Goal: Task Accomplishment & Management: Manage account settings

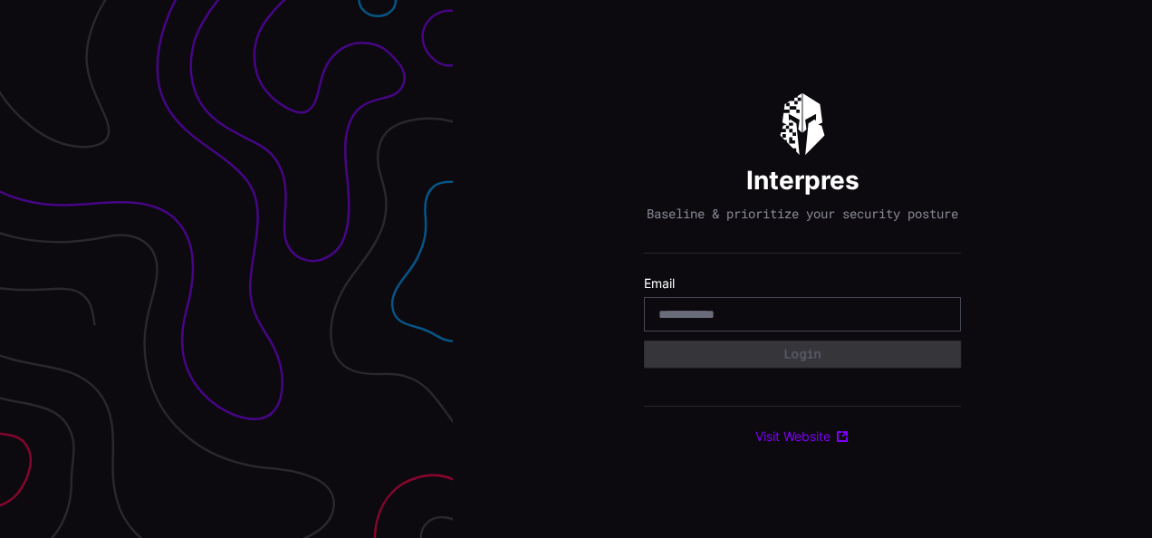
click at [702, 316] on input "email" at bounding box center [802, 314] width 288 height 16
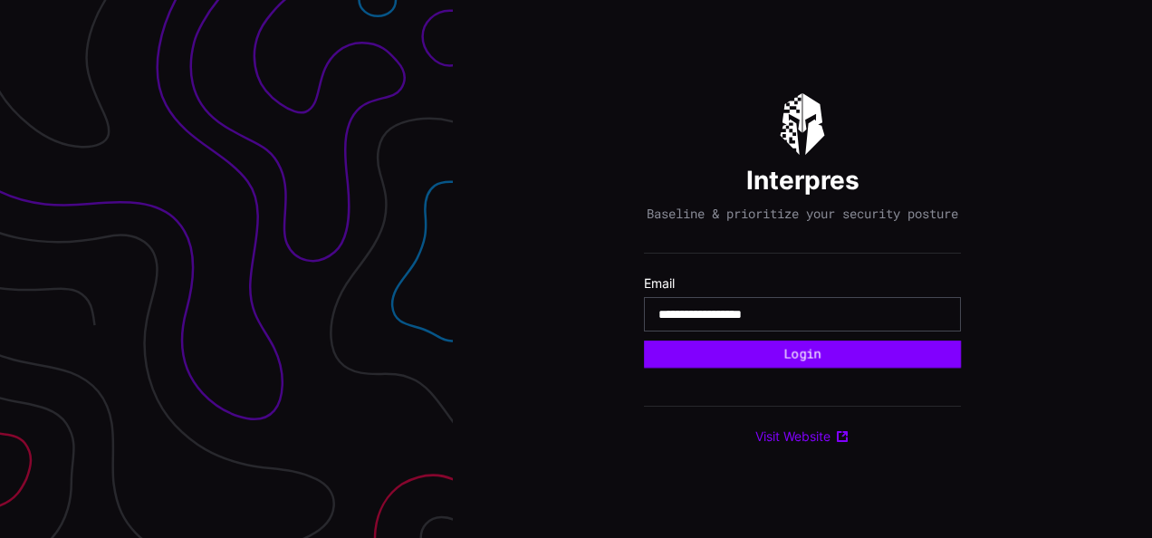
type input "**********"
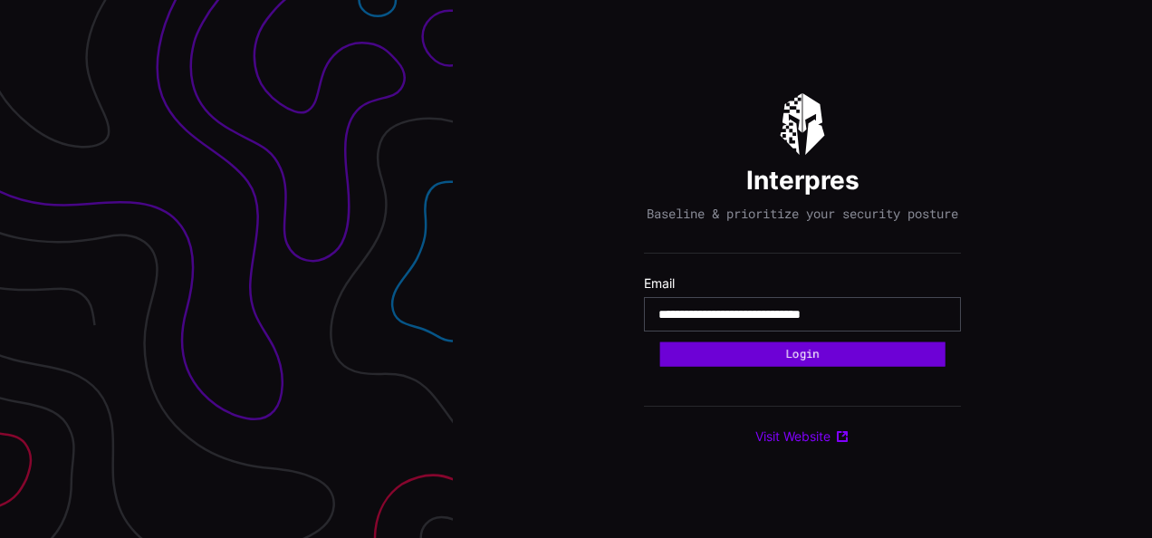
click at [769, 351] on button "Login" at bounding box center [802, 353] width 285 height 24
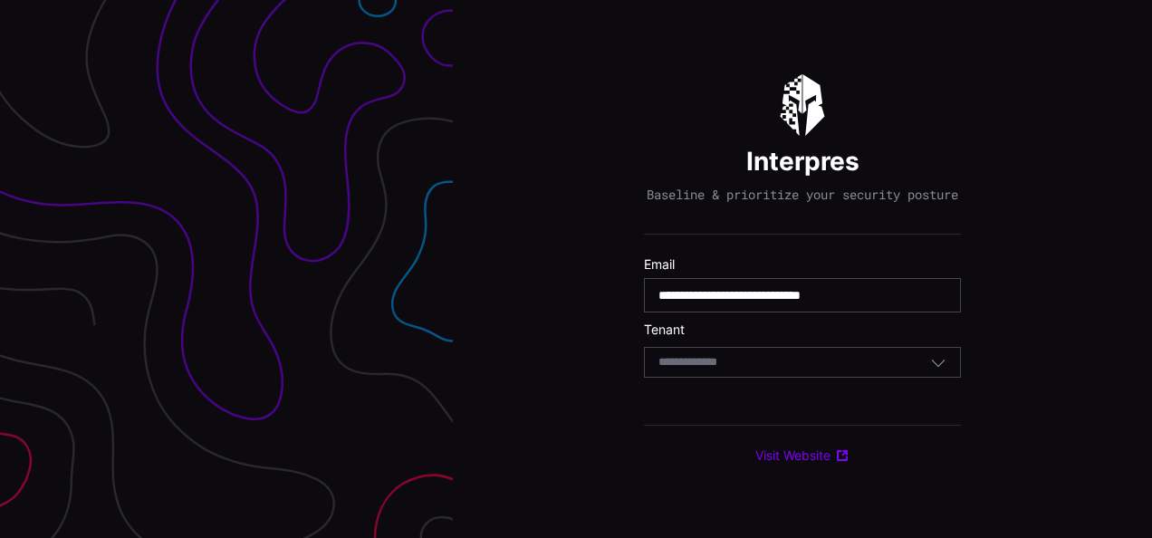
click at [751, 368] on div "Select Tenant" at bounding box center [794, 362] width 272 height 16
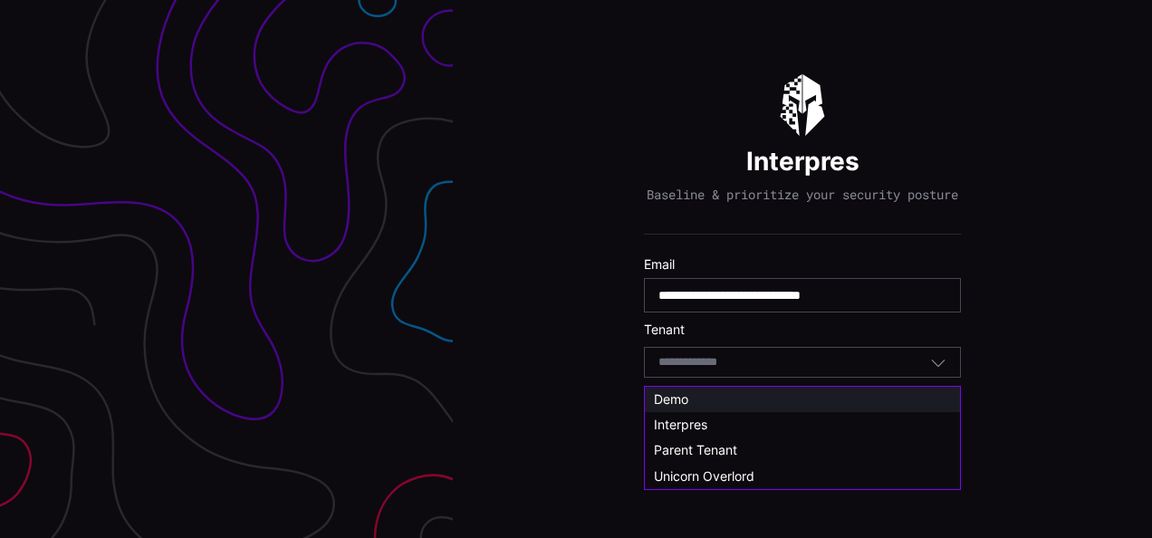
click at [694, 397] on div "Demo" at bounding box center [802, 399] width 297 height 16
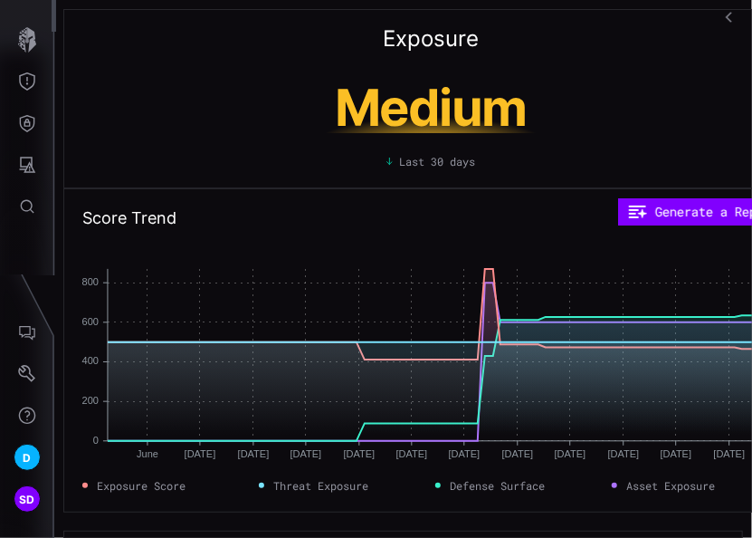
drag, startPoint x: 569, startPoint y: 54, endPoint x: 652, endPoint y: 31, distance: 85.7
click at [652, 31] on div "Exposure Medium Last 30 days" at bounding box center [430, 98] width 735 height 179
click at [20, 74] on icon "Threat Exposure" at bounding box center [27, 81] width 16 height 18
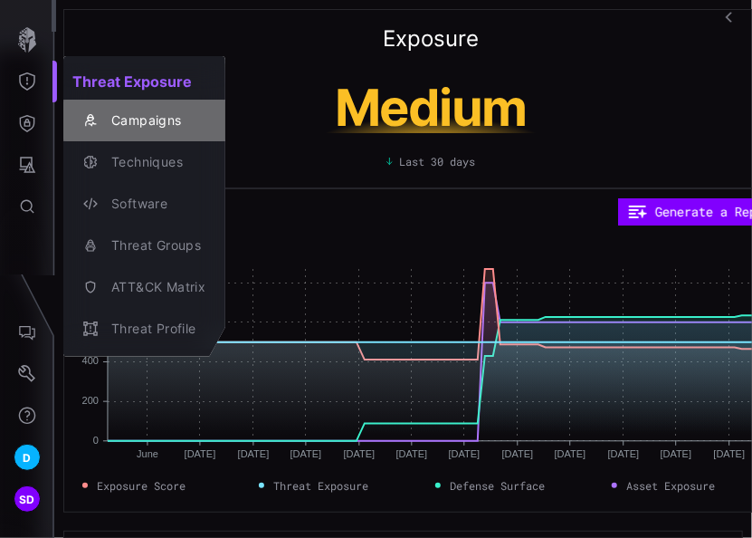
click at [148, 116] on div "Campaigns" at bounding box center [153, 121] width 103 height 23
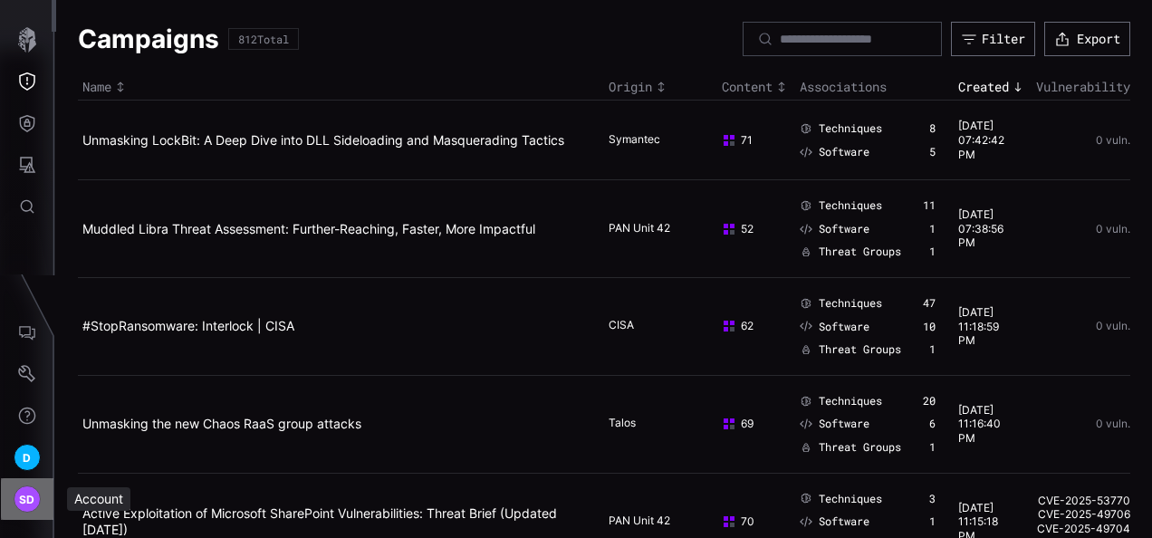
click at [32, 496] on span "SD" at bounding box center [27, 499] width 16 height 19
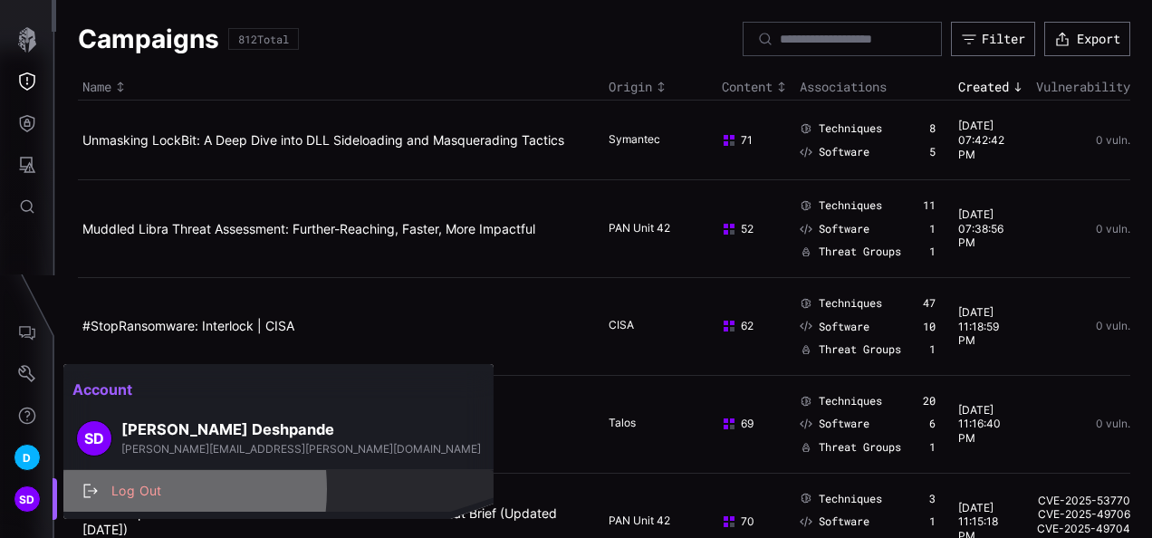
click at [117, 489] on div "Log Out" at bounding box center [287, 491] width 371 height 23
